Goal: Task Accomplishment & Management: Use online tool/utility

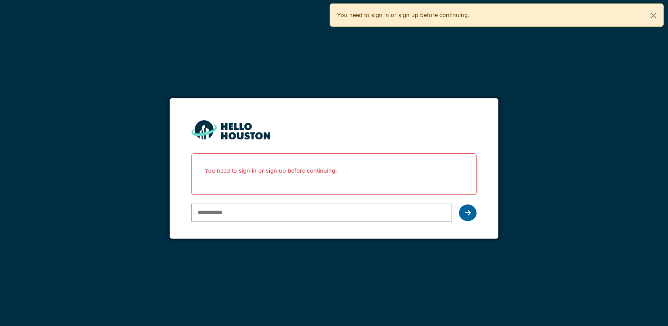
type input "**********"
click at [470, 215] on icon at bounding box center [468, 212] width 6 height 7
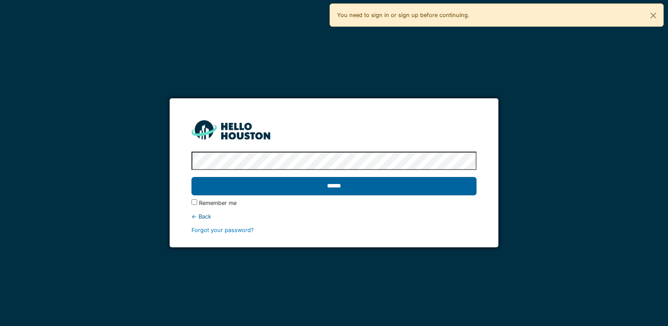
click at [412, 191] on input "******" at bounding box center [333, 186] width 285 height 18
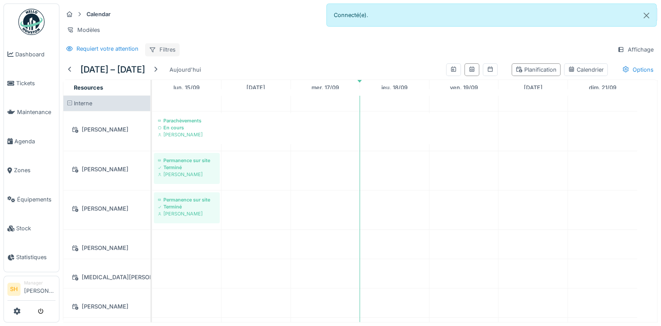
click at [160, 54] on div "Filtres" at bounding box center [162, 49] width 35 height 13
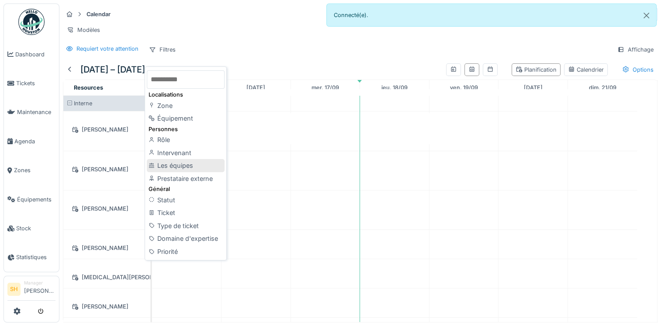
click at [175, 166] on div "Les équipes" at bounding box center [186, 165] width 78 height 13
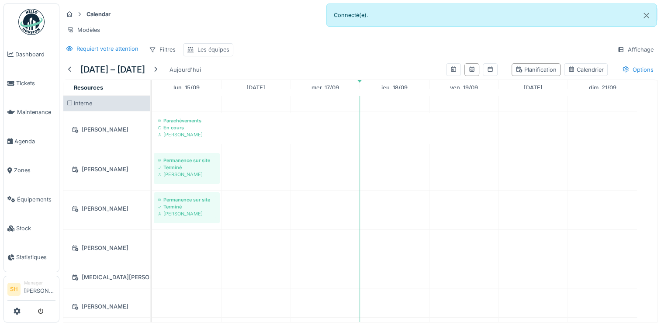
click at [208, 54] on div "Les équipes" at bounding box center [214, 49] width 32 height 8
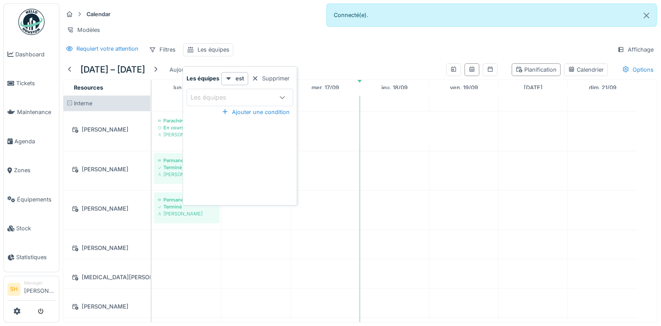
click at [282, 100] on div at bounding box center [282, 97] width 7 height 8
click at [283, 97] on icon at bounding box center [282, 98] width 7 height 6
click at [284, 79] on div "Supprimer" at bounding box center [270, 79] width 45 height 12
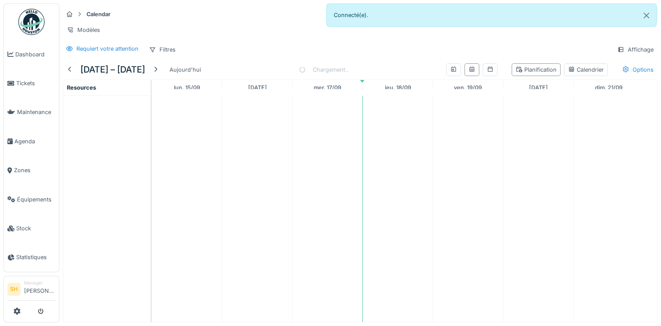
click at [336, 67] on div "Chargement.." at bounding box center [324, 70] width 50 height 20
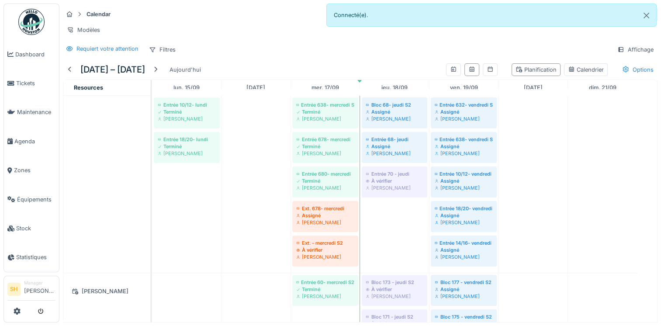
scroll to position [393, 0]
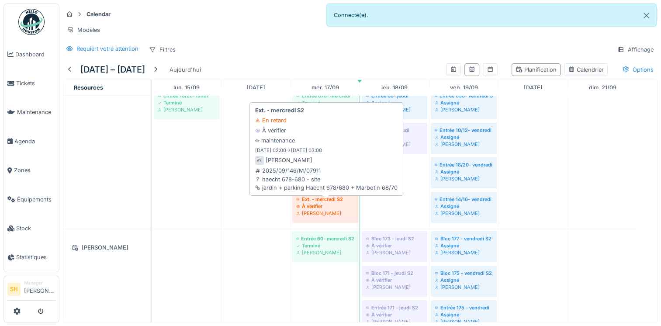
click at [331, 208] on div "À vérifier" at bounding box center [325, 206] width 58 height 7
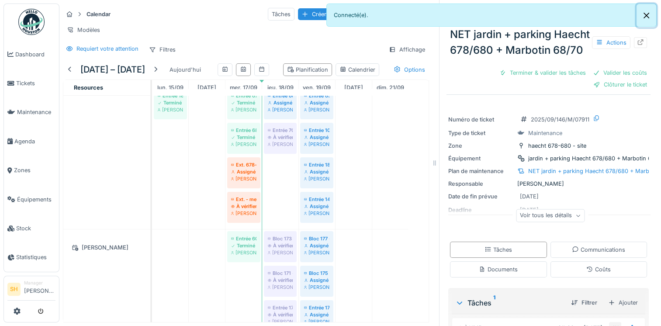
click at [644, 15] on button "Close" at bounding box center [647, 15] width 20 height 23
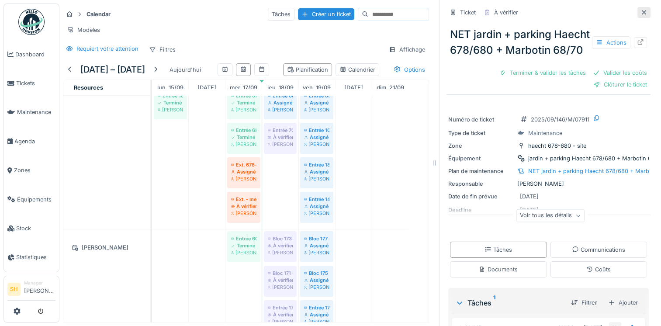
click at [641, 11] on icon at bounding box center [644, 13] width 7 height 6
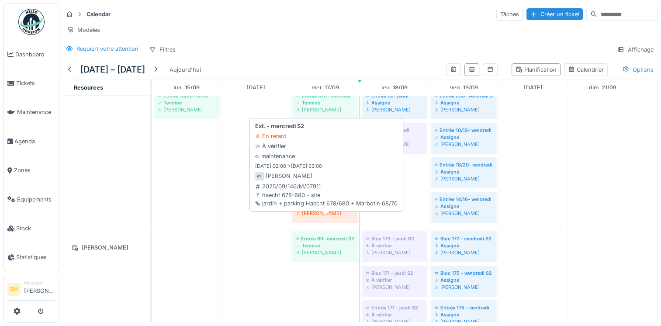
scroll to position [262, 0]
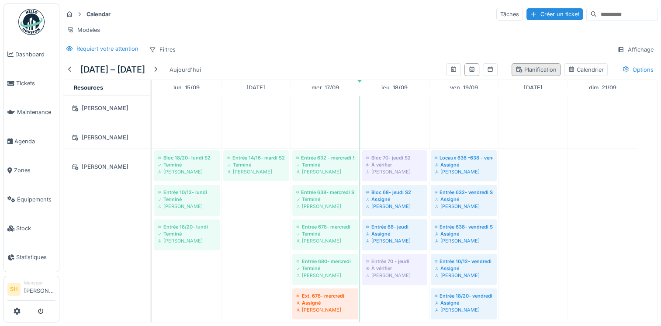
click at [526, 74] on div "Planification" at bounding box center [536, 70] width 41 height 8
click at [579, 74] on div "Calendrier" at bounding box center [586, 70] width 36 height 8
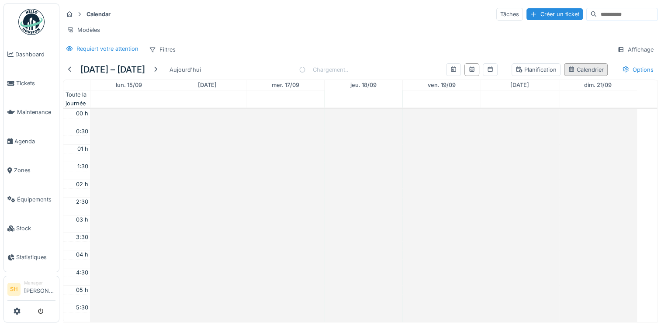
scroll to position [210, 0]
